Goal: Task Accomplishment & Management: Use online tool/utility

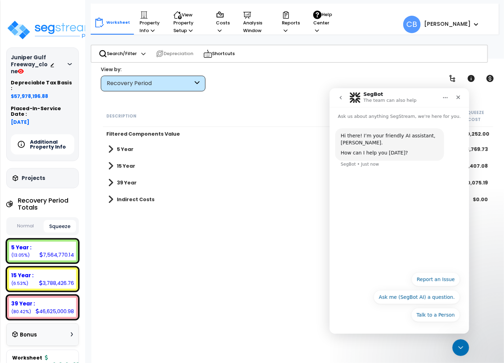
scroll to position [46, 0]
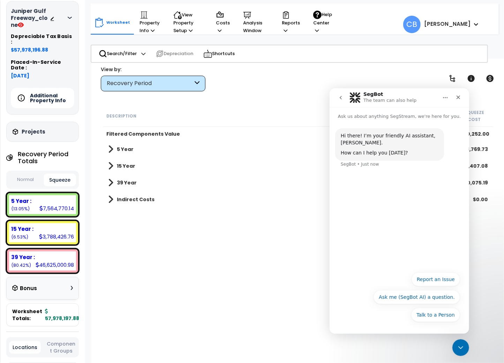
click at [235, 202] on div "Description Quantity Unit Material Labor Squeeze Cost Filtered Components Value…" at bounding box center [298, 226] width 393 height 243
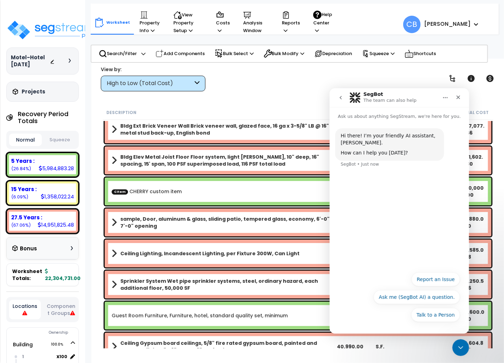
scroll to position [9, 0]
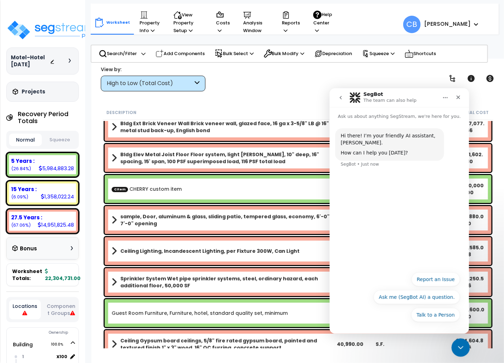
click at [459, 341] on div "Close Intercom Messenger" at bounding box center [460, 347] width 17 height 17
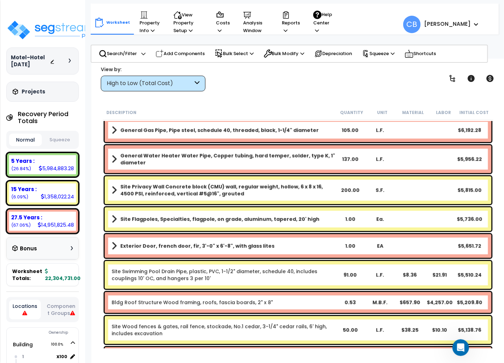
scroll to position [5541, 0]
